Goal: Use online tool/utility: Utilize a website feature to perform a specific function

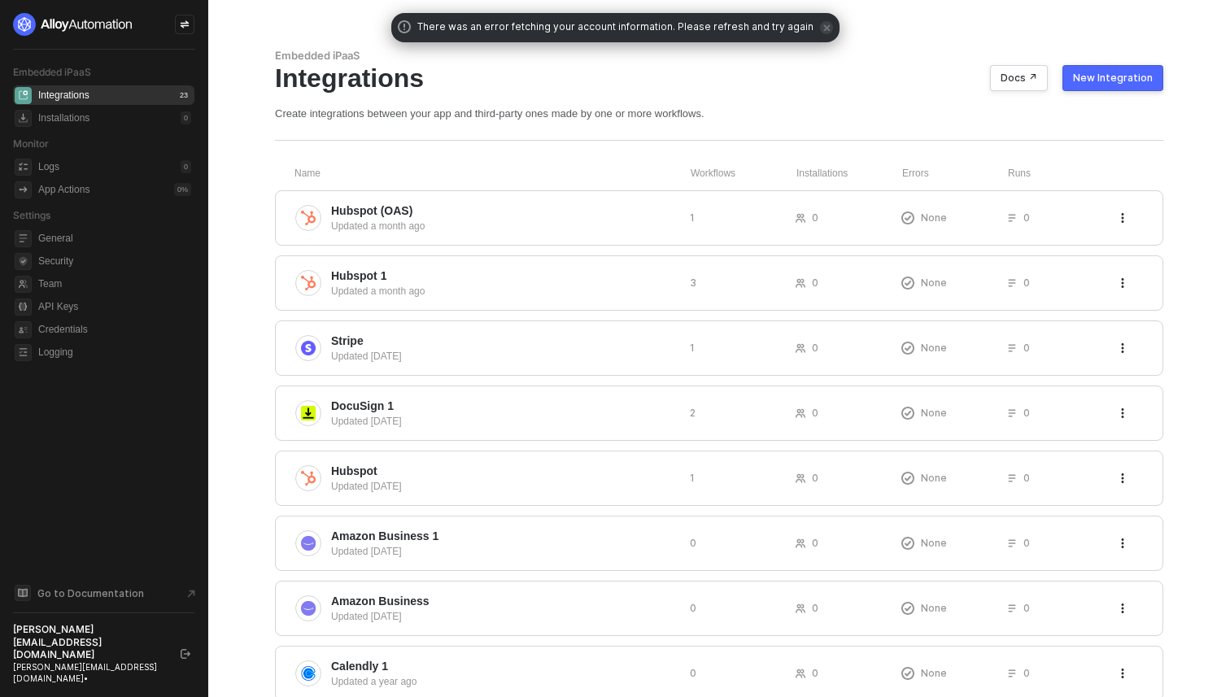
click at [820, 33] on span "icon-close" at bounding box center [826, 27] width 13 height 13
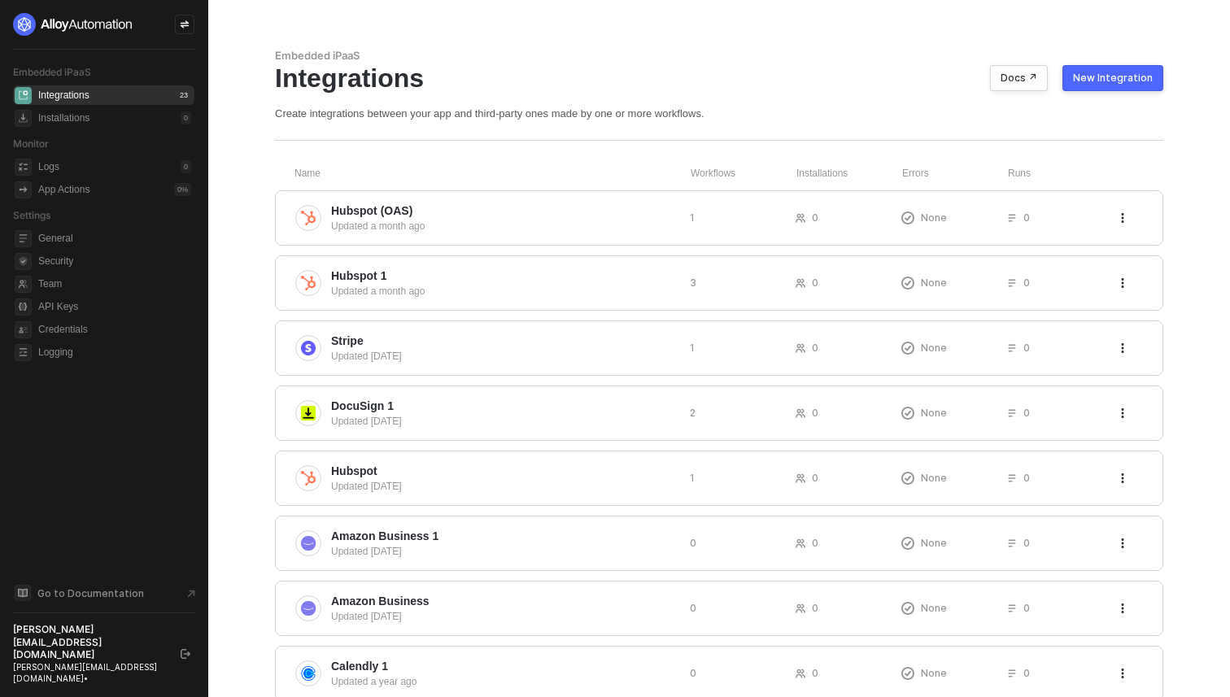
click at [806, 71] on div "Integrations Docs ↗ New Integration" at bounding box center [719, 78] width 888 height 31
click at [1098, 82] on div "New Integration" at bounding box center [1113, 78] width 80 height 13
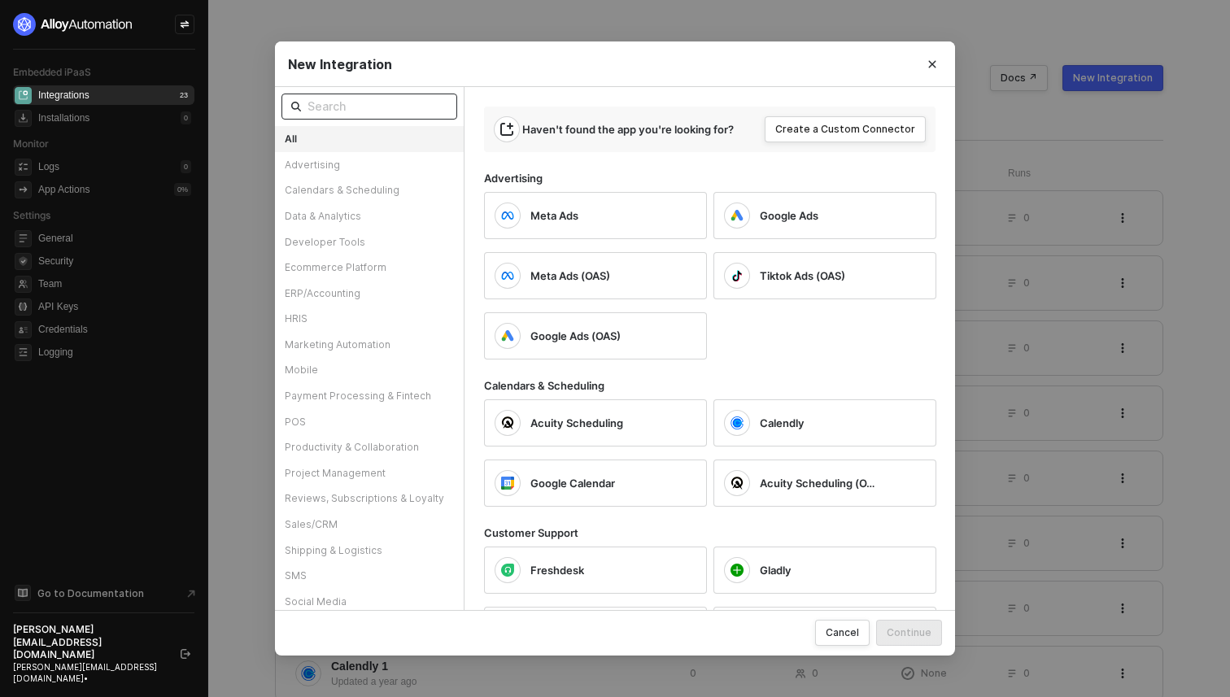
click at [369, 101] on input "text" at bounding box center [377, 107] width 140 height 18
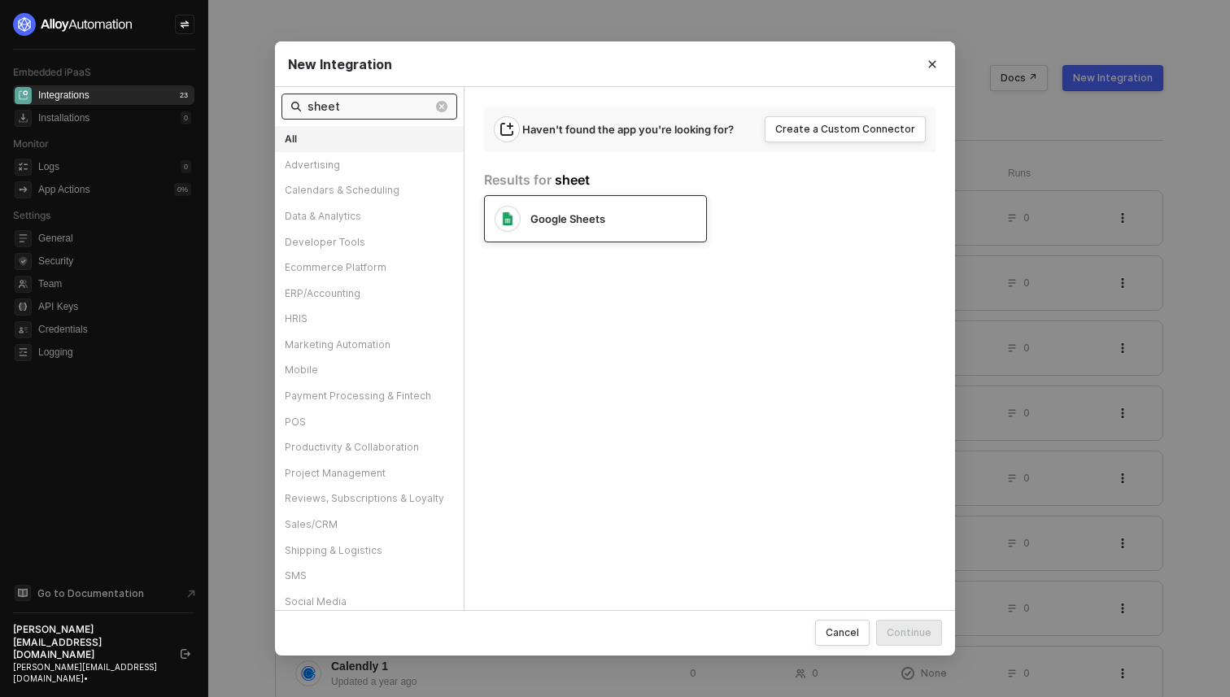
type input "sheet"
click at [549, 221] on span "Google Sheets" at bounding box center [567, 219] width 75 height 15
click at [905, 638] on div "Continue" at bounding box center [909, 633] width 45 height 14
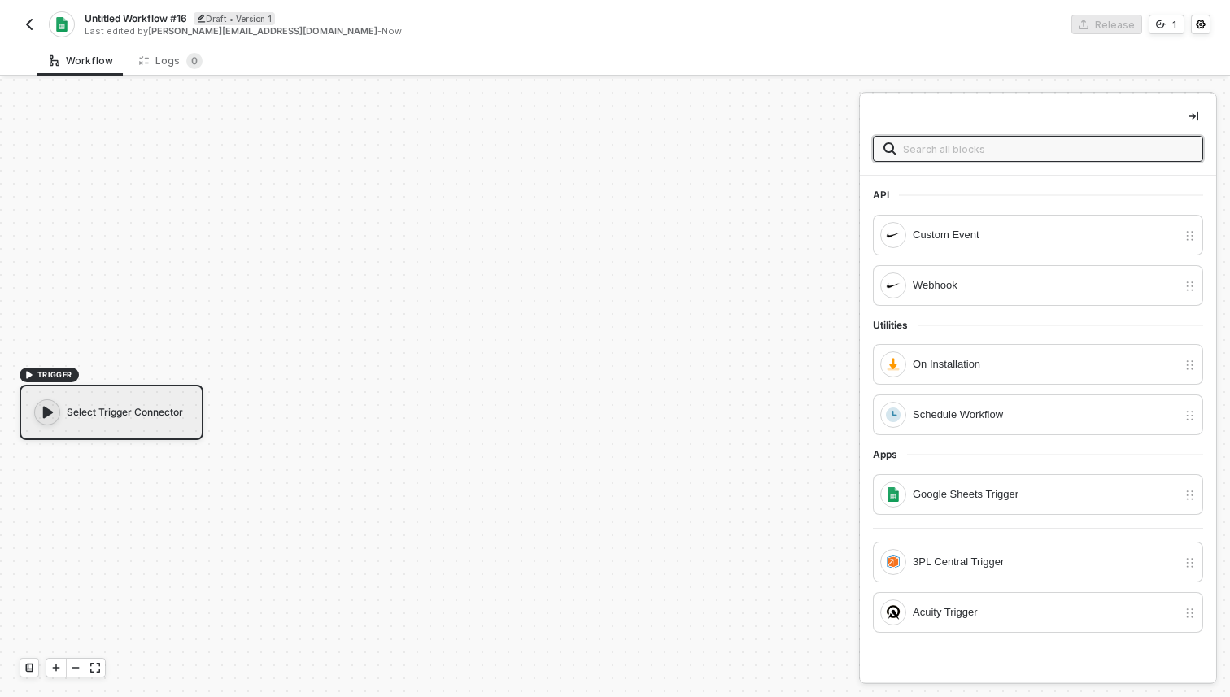
scroll to position [30, 0]
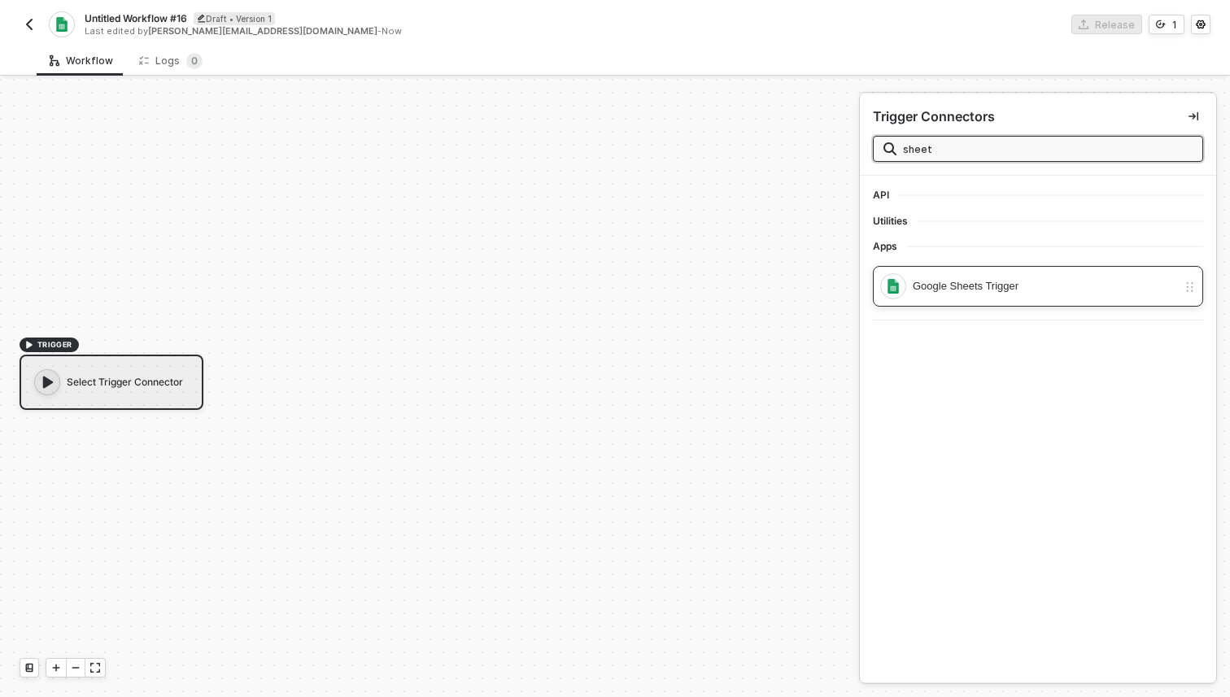
type input "sheet"
click at [1053, 281] on div "Google Sheets Trigger" at bounding box center [1045, 286] width 264 height 18
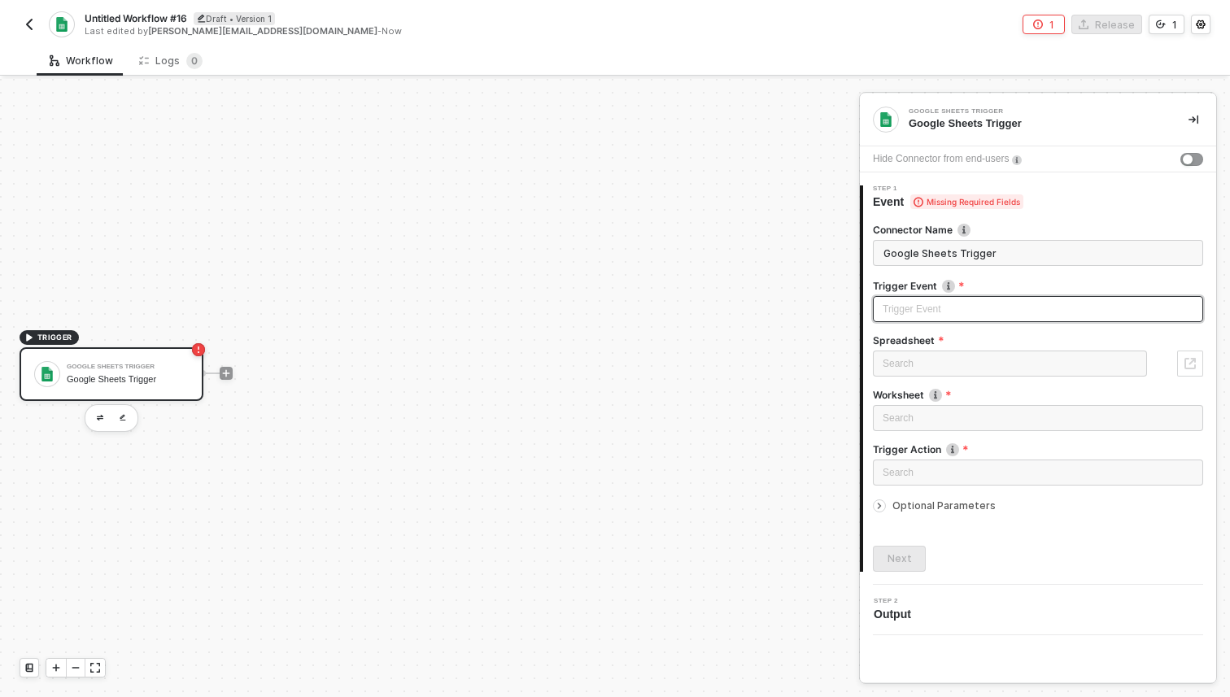
click at [949, 311] on input "search" at bounding box center [1038, 309] width 311 height 24
click at [952, 338] on div "Sheet updated" at bounding box center [1038, 342] width 304 height 18
type input "Trigger workflow when sheet updated"
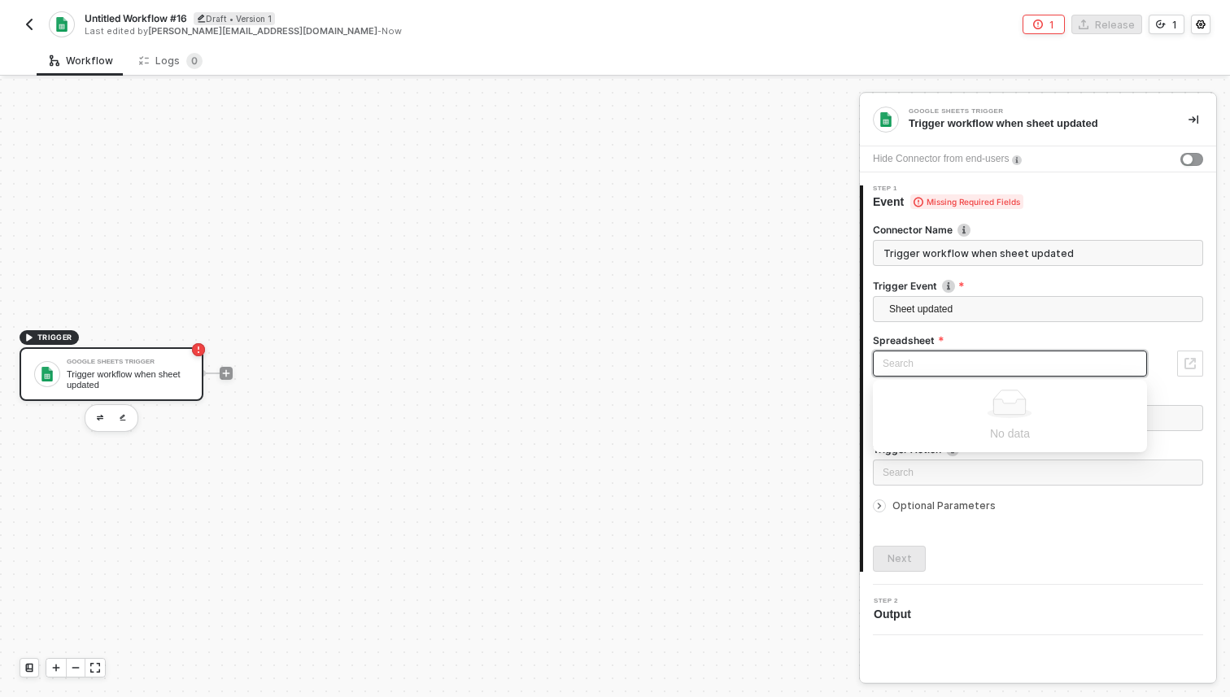
click at [924, 369] on input "search" at bounding box center [1010, 363] width 255 height 24
click at [1034, 338] on label "Spreadsheet" at bounding box center [1038, 341] width 330 height 14
click at [1027, 364] on input "search" at bounding box center [1010, 363] width 255 height 24
paste input "https://docs.google.com/spreadsheets/d/1c2XeCnrHsX6Ar437cZxnC-LVb8XrYnwS/edit?g…"
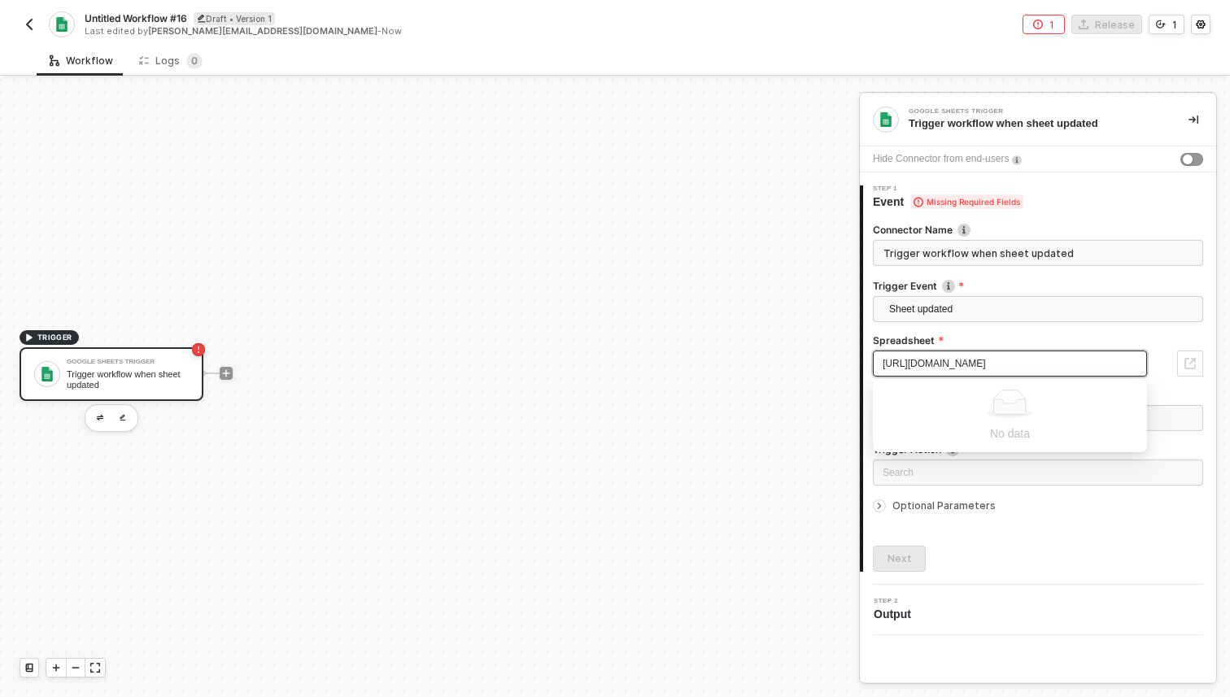
type input "https://docs.google.com/spreadsheets/d/1c2XeCnrHsX6Ar437cZxnC-LVb8XrYnwS/edit?g…"
click at [1075, 340] on label "Spreadsheet" at bounding box center [1038, 341] width 330 height 14
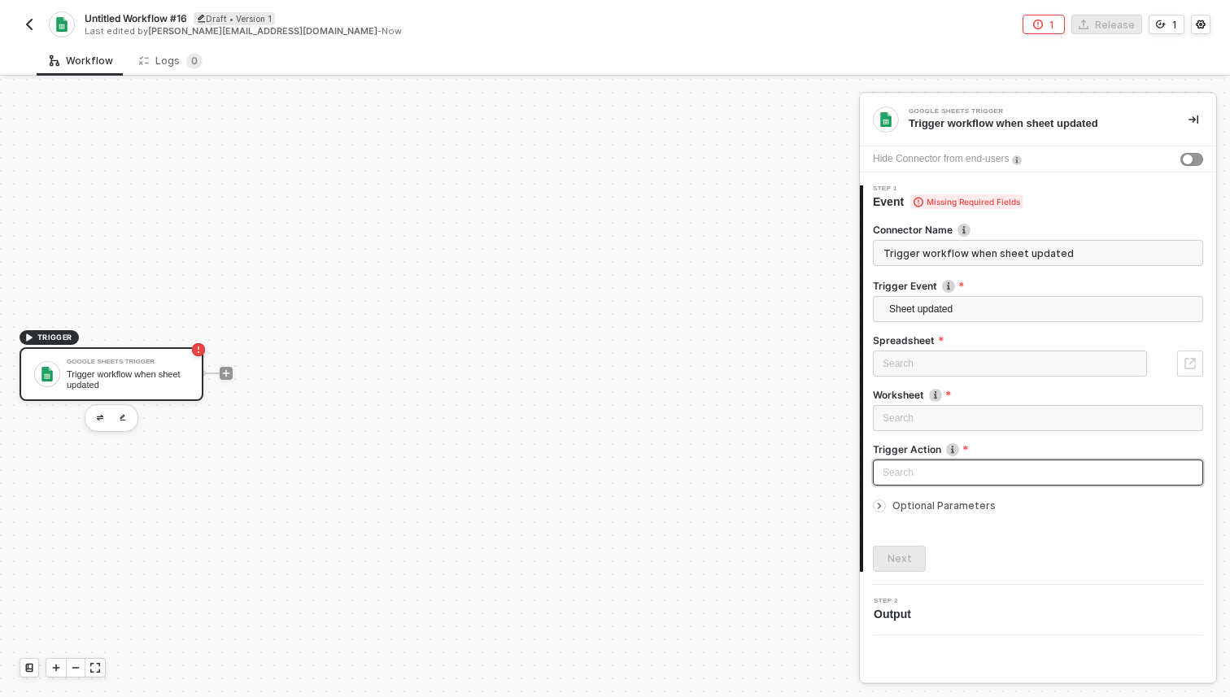
click at [953, 480] on input "search" at bounding box center [1038, 472] width 311 height 24
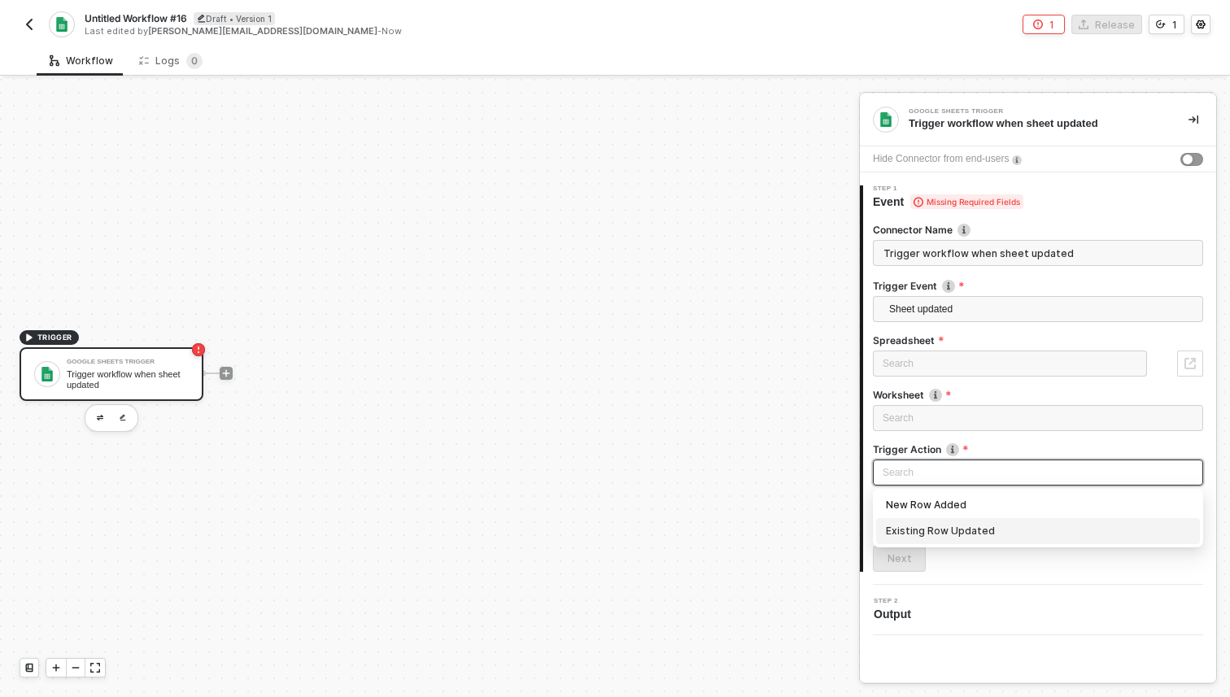
click at [1019, 565] on div "Next" at bounding box center [1038, 559] width 330 height 26
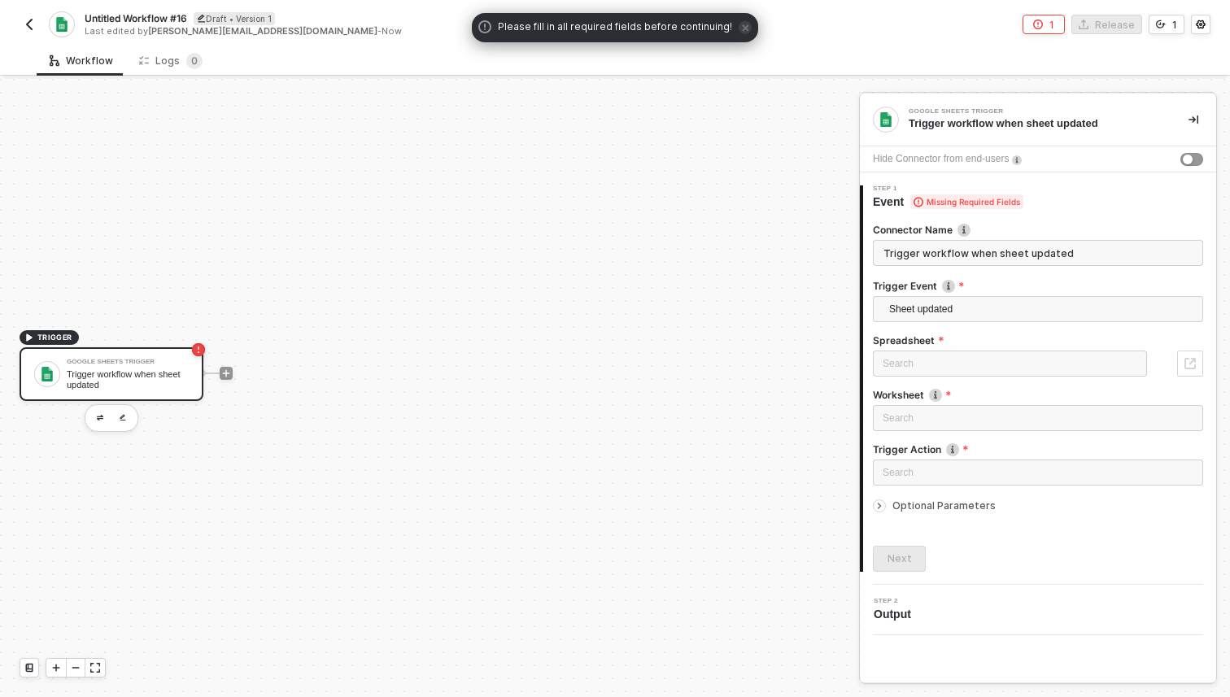
click at [656, 235] on div "TRIGGER Google Sheets Trigger Trigger workflow when sheet updated" at bounding box center [425, 373] width 851 height 648
click at [34, 25] on img "button" at bounding box center [29, 24] width 13 height 13
